Goal: Task Accomplishment & Management: Manage account settings

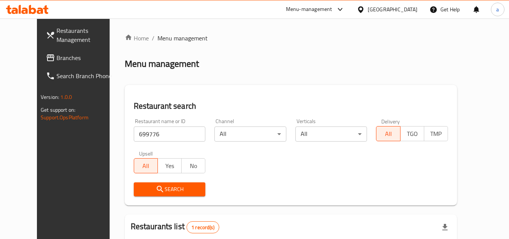
click at [368, 8] on div at bounding box center [362, 9] width 11 height 8
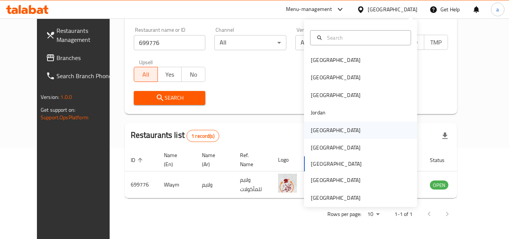
click at [364, 131] on div "[GEOGRAPHIC_DATA]" at bounding box center [360, 129] width 113 height 17
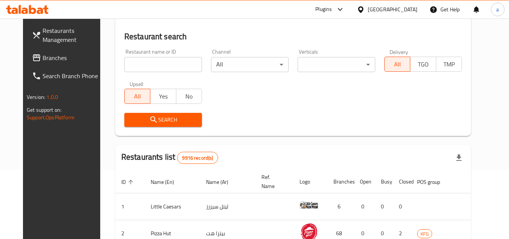
scroll to position [91, 0]
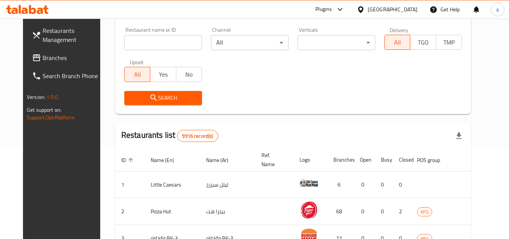
click at [43, 57] on span "Branches" at bounding box center [73, 57] width 60 height 9
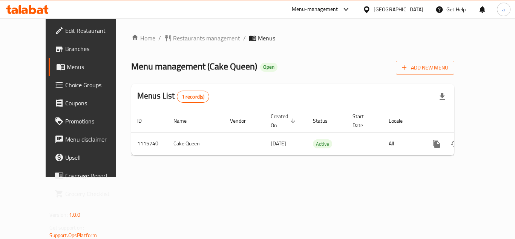
click at [181, 42] on span "Restaurants management" at bounding box center [206, 38] width 67 height 9
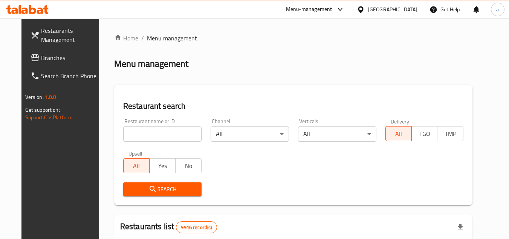
click at [163, 129] on input "search" at bounding box center [162, 133] width 78 height 15
paste input "665835"
type input "665835"
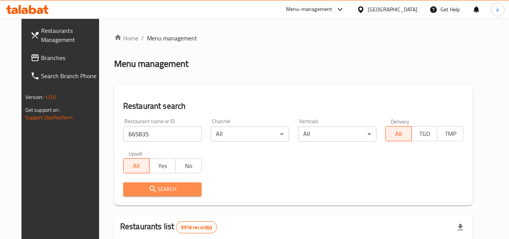
click at [165, 195] on button "Search" at bounding box center [162, 189] width 78 height 14
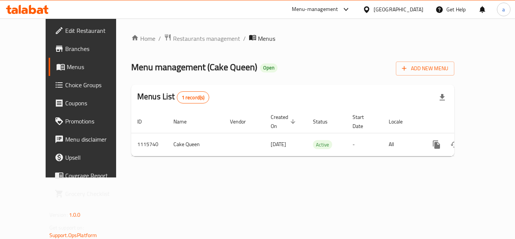
click at [65, 87] on span "Choice Groups" at bounding box center [95, 84] width 60 height 9
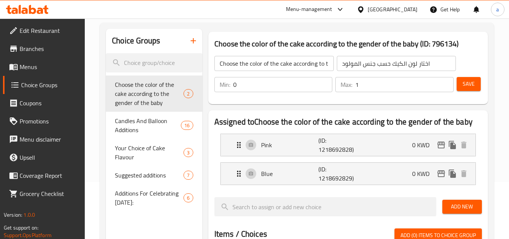
scroll to position [75, 0]
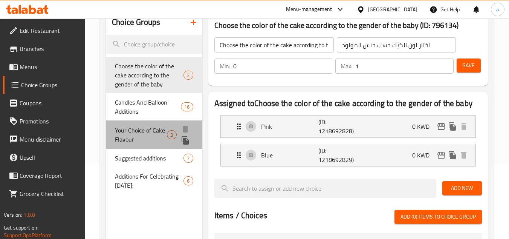
click at [136, 136] on span "Your Choice of Cake Flavour" at bounding box center [141, 135] width 52 height 18
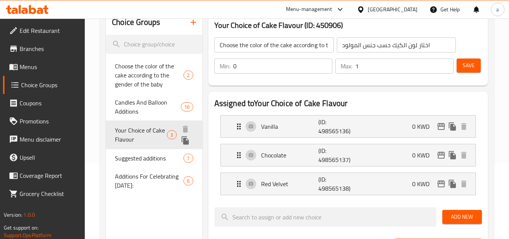
type input "Your Choice of Cake Flavour"
type input "اختيارك من نكهة الكيك"
type input "1"
